Goal: Task Accomplishment & Management: Manage account settings

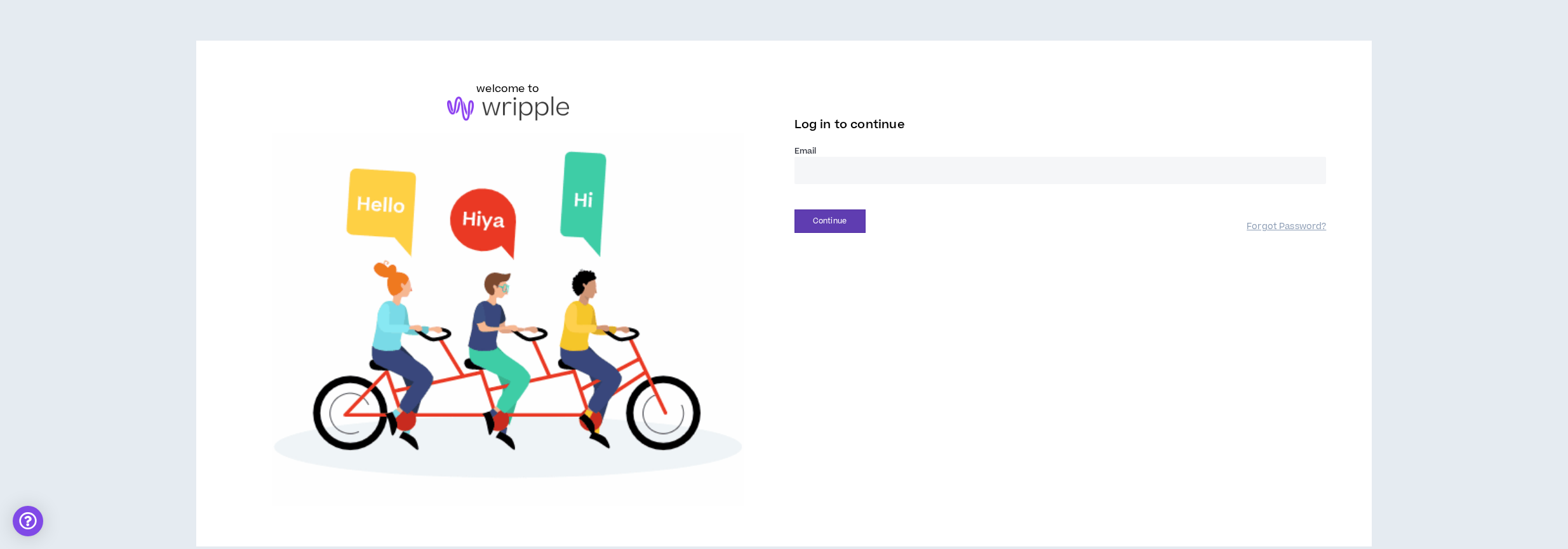
click at [876, 171] on input "email" at bounding box center [1060, 171] width 532 height 27
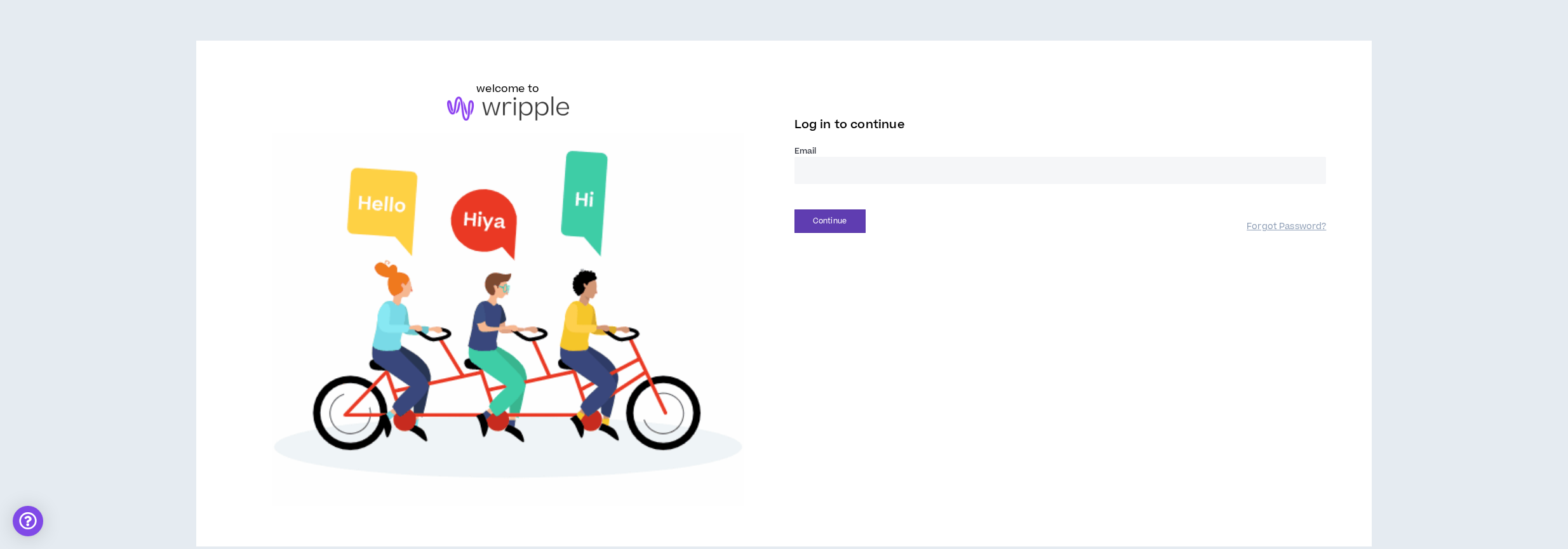
type input "**********"
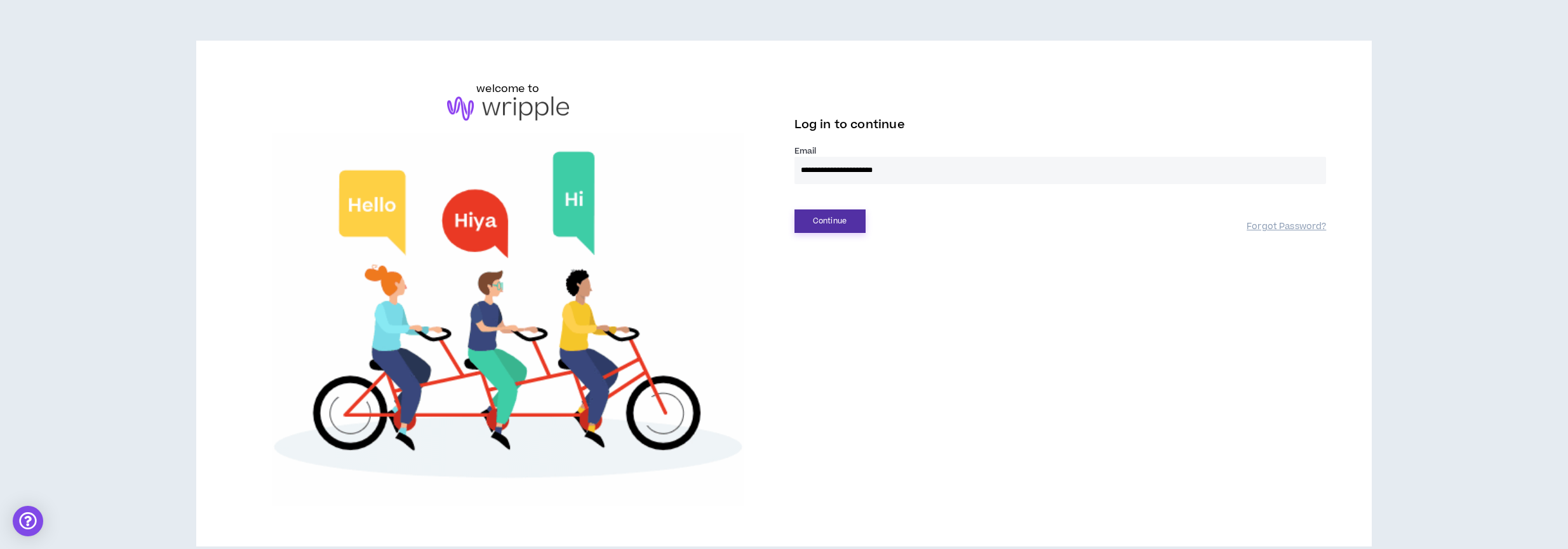
click at [824, 216] on button "Continue" at bounding box center [830, 221] width 71 height 23
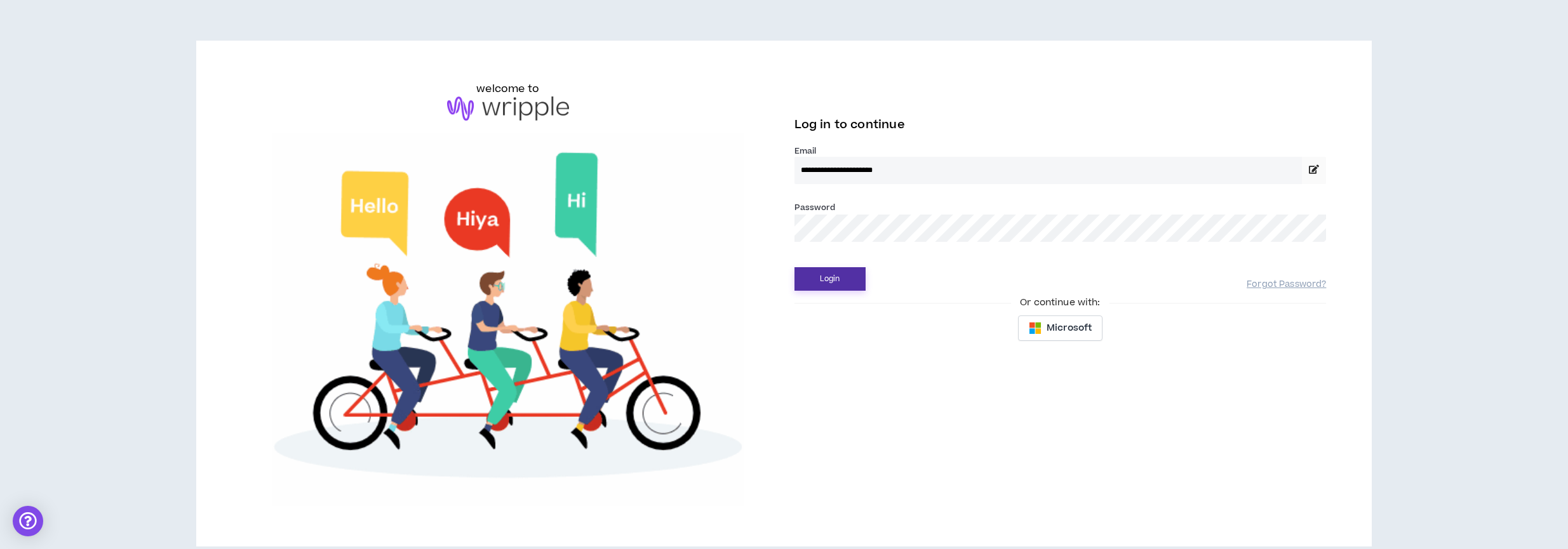
click at [843, 282] on button "Login" at bounding box center [830, 279] width 71 height 23
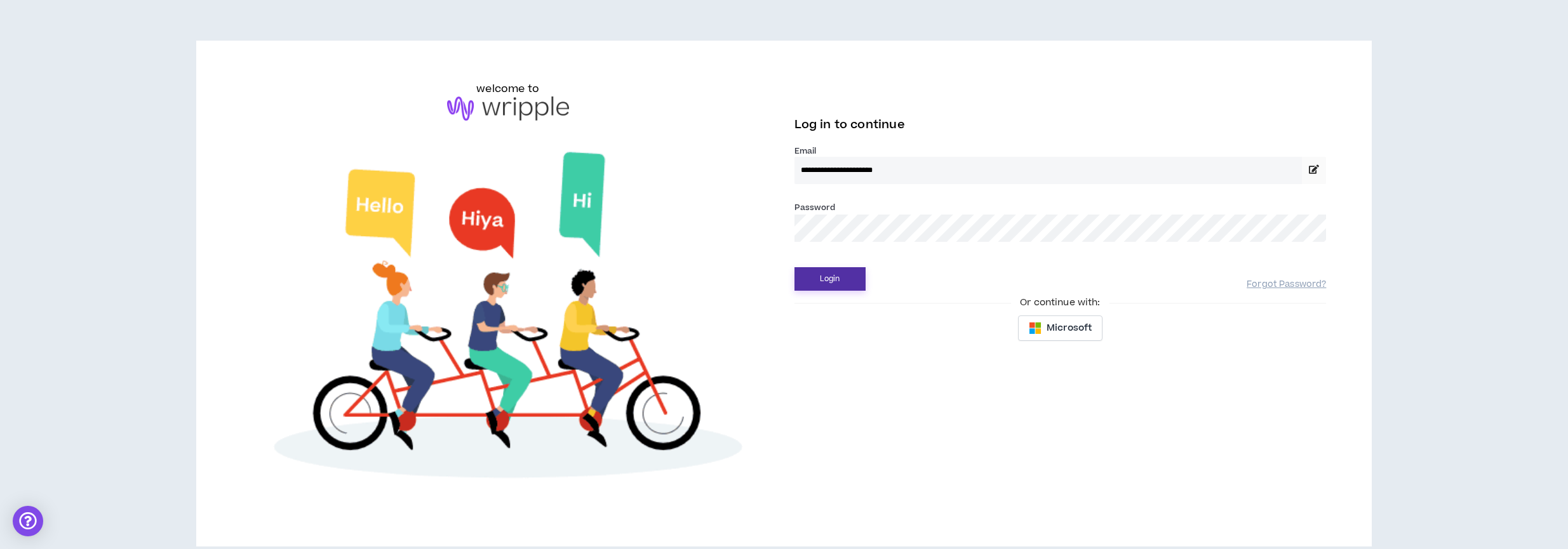
click at [841, 278] on button "Login" at bounding box center [830, 279] width 71 height 23
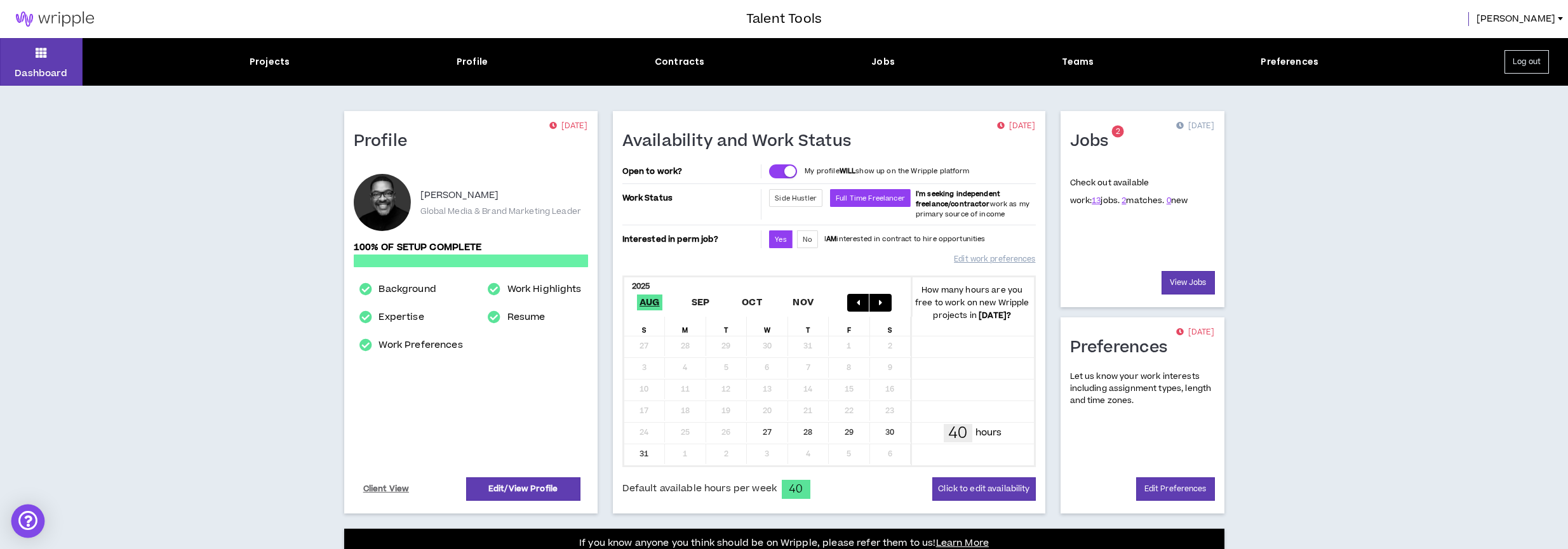
click at [33, 525] on div "Open Intercom Messenger" at bounding box center [28, 521] width 33 height 33
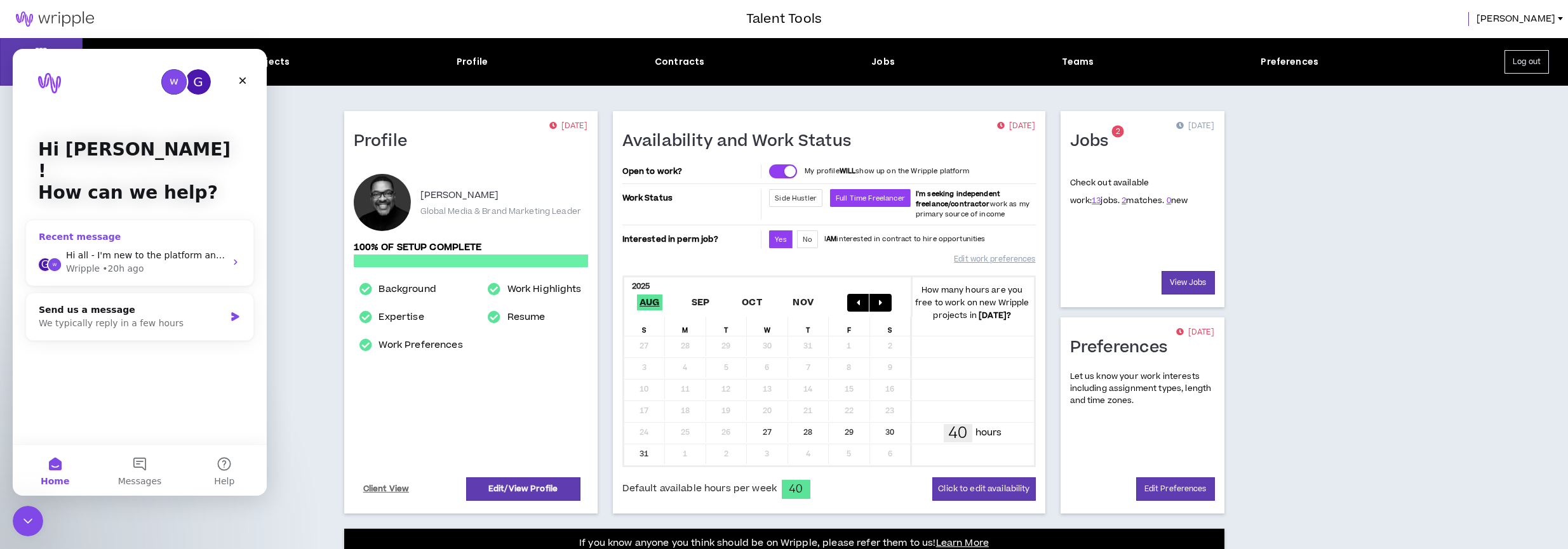
click at [194, 262] on div "Wripple • 20h ago" at bounding box center [145, 268] width 160 height 14
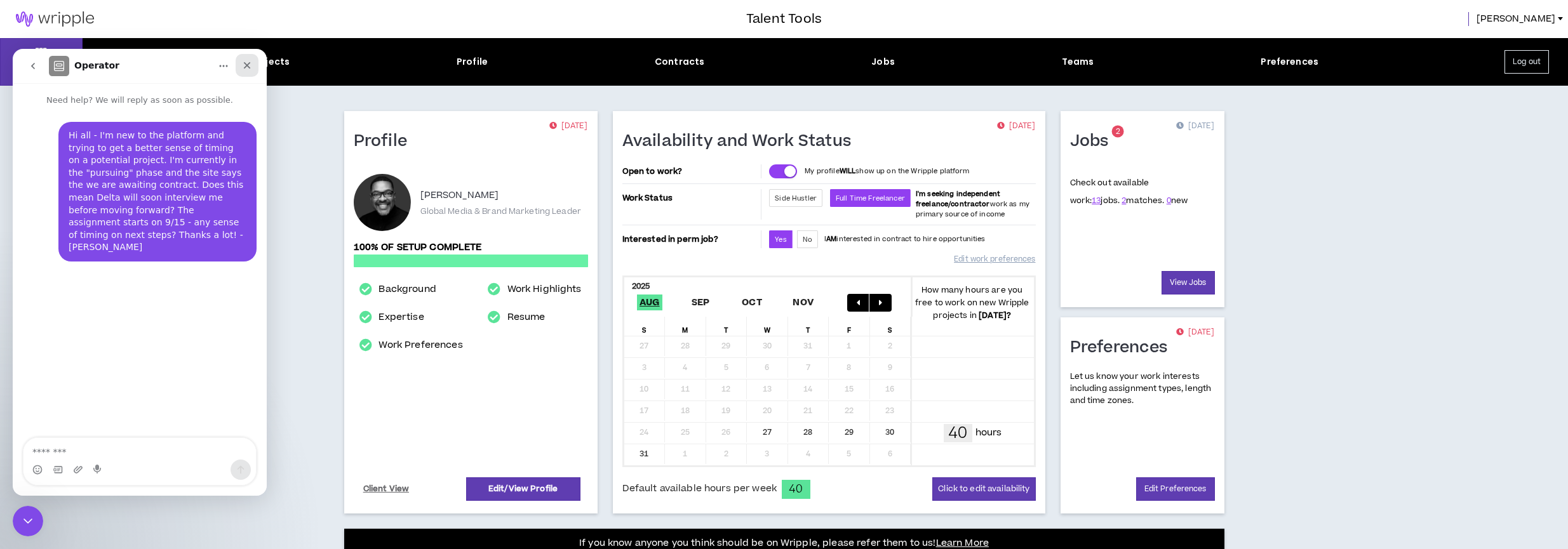
click at [251, 63] on icon "Close" at bounding box center [246, 65] width 10 height 10
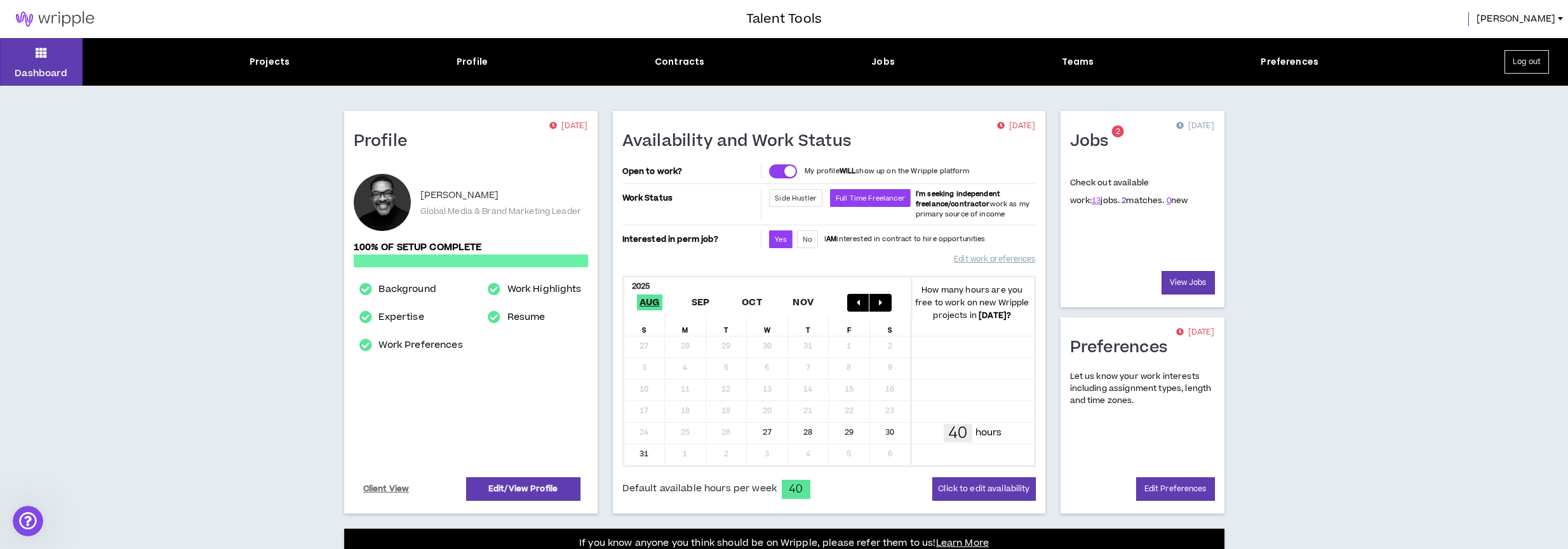
click at [1121, 200] on link "2" at bounding box center [1123, 200] width 5 height 12
